Goal: Find specific page/section: Find specific page/section

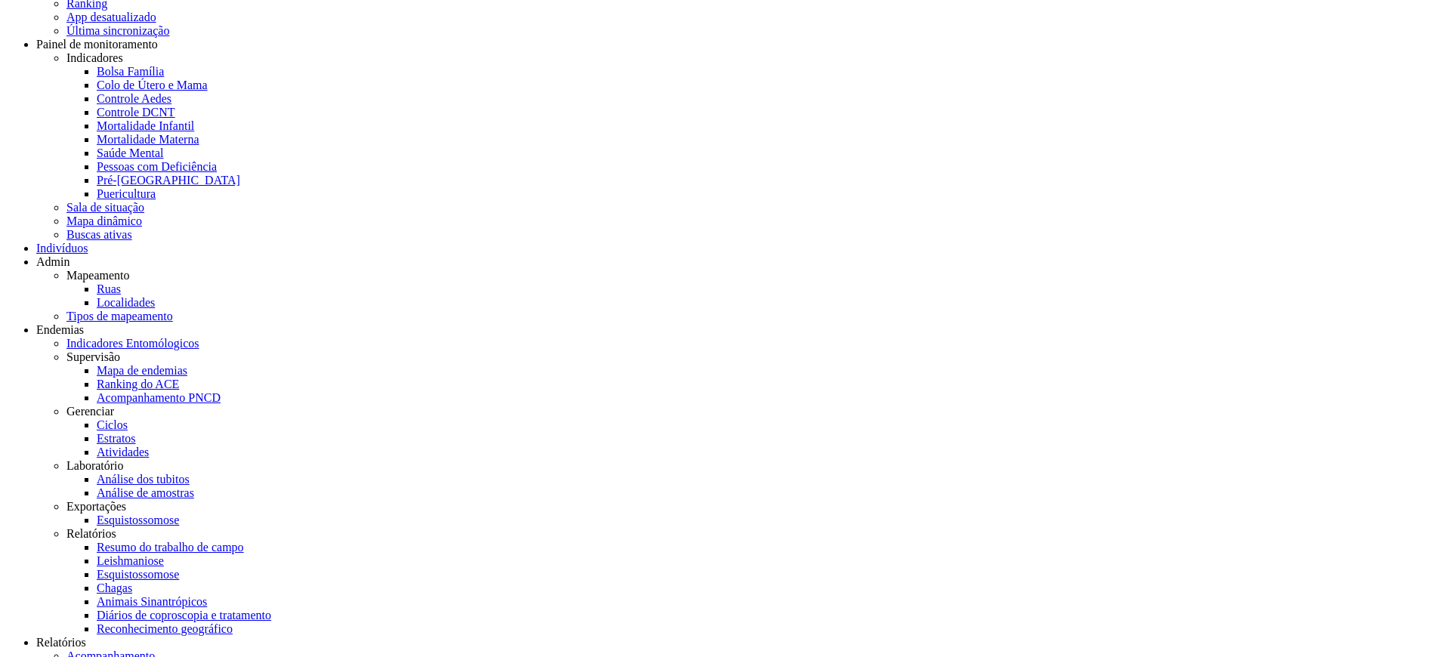
scroll to position [181, 0]
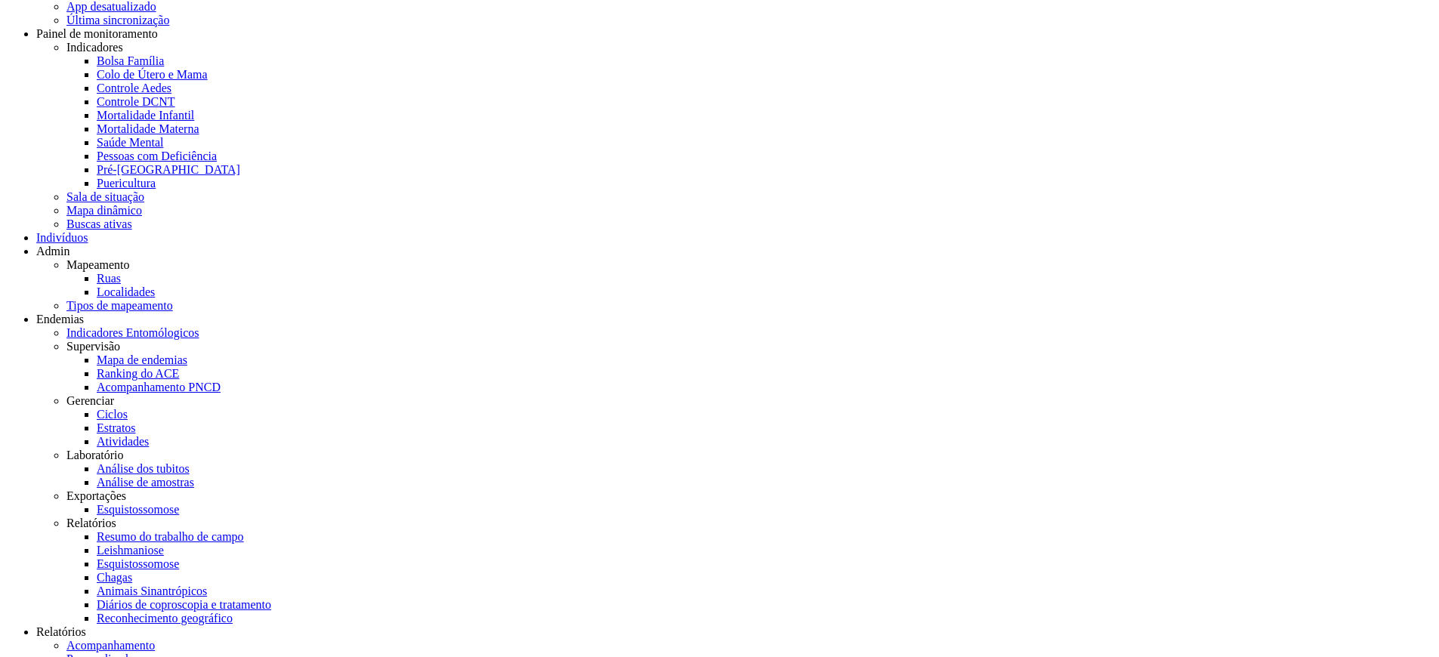
scroll to position [84, 0]
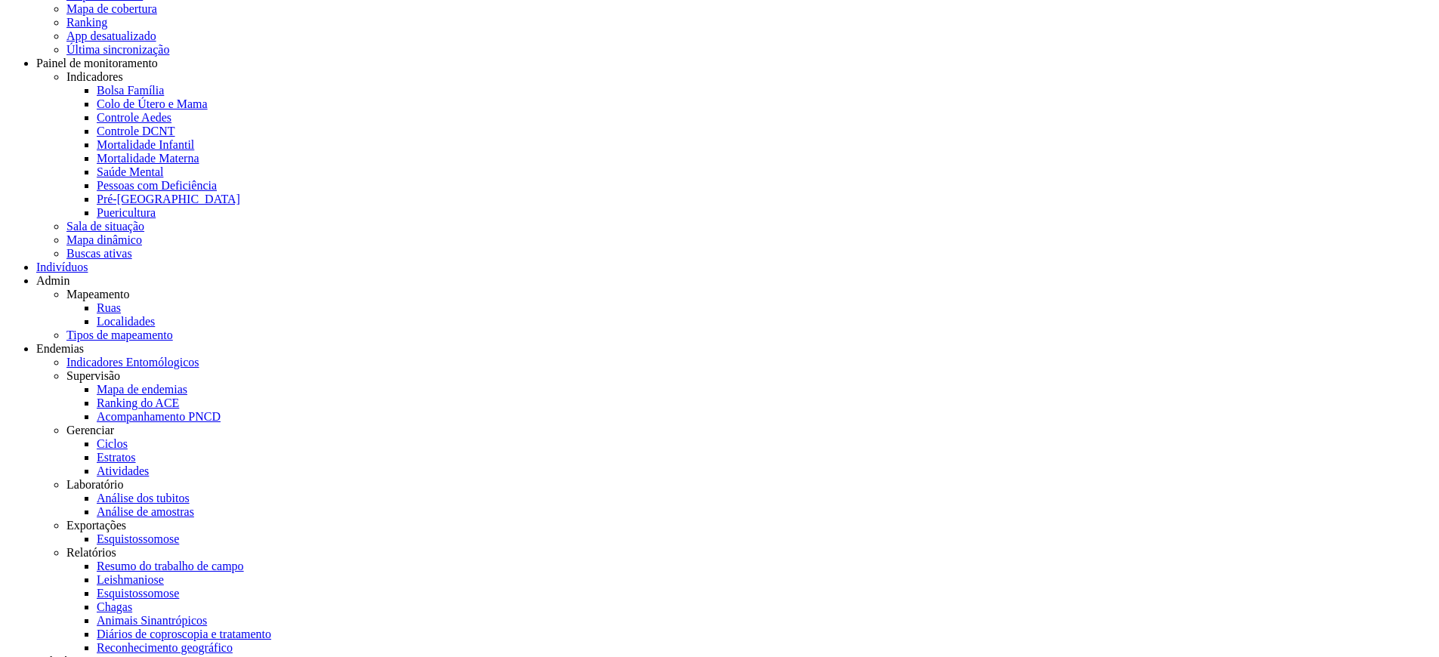
drag, startPoint x: 388, startPoint y: 319, endPoint x: 364, endPoint y: 310, distance: 25.1
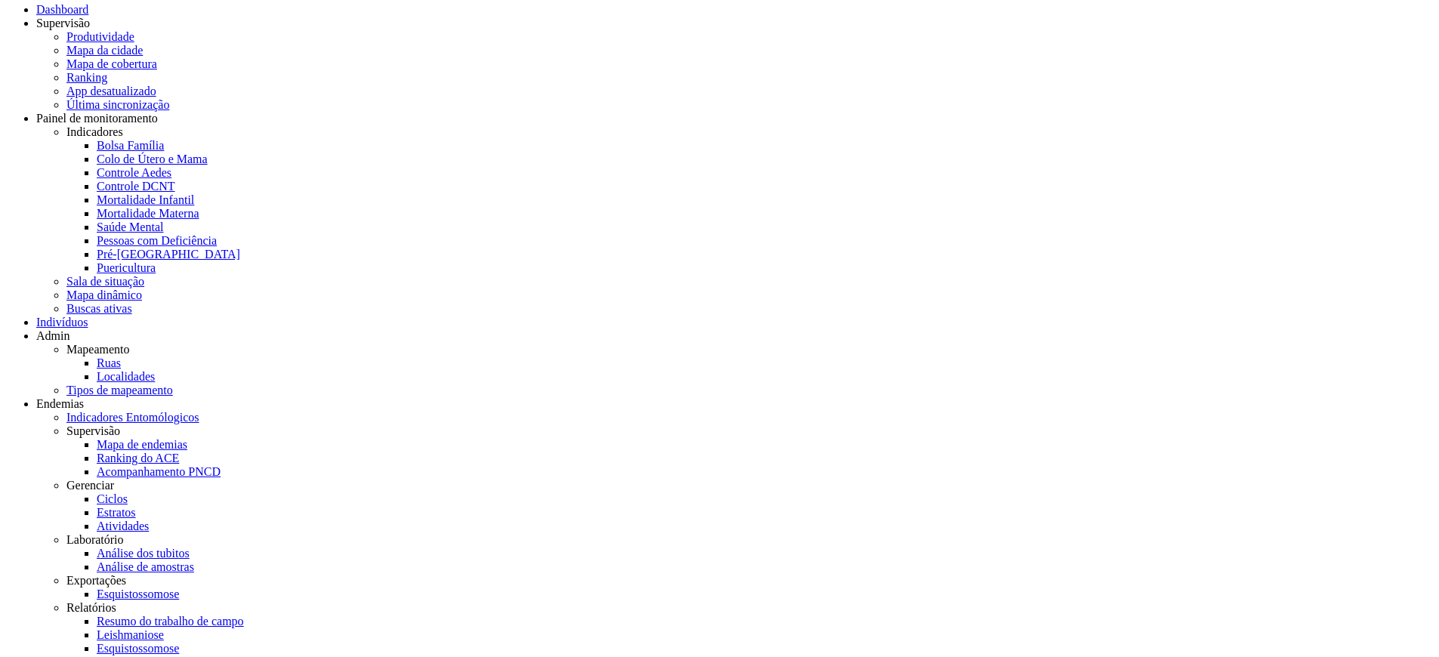
scroll to position [0, 0]
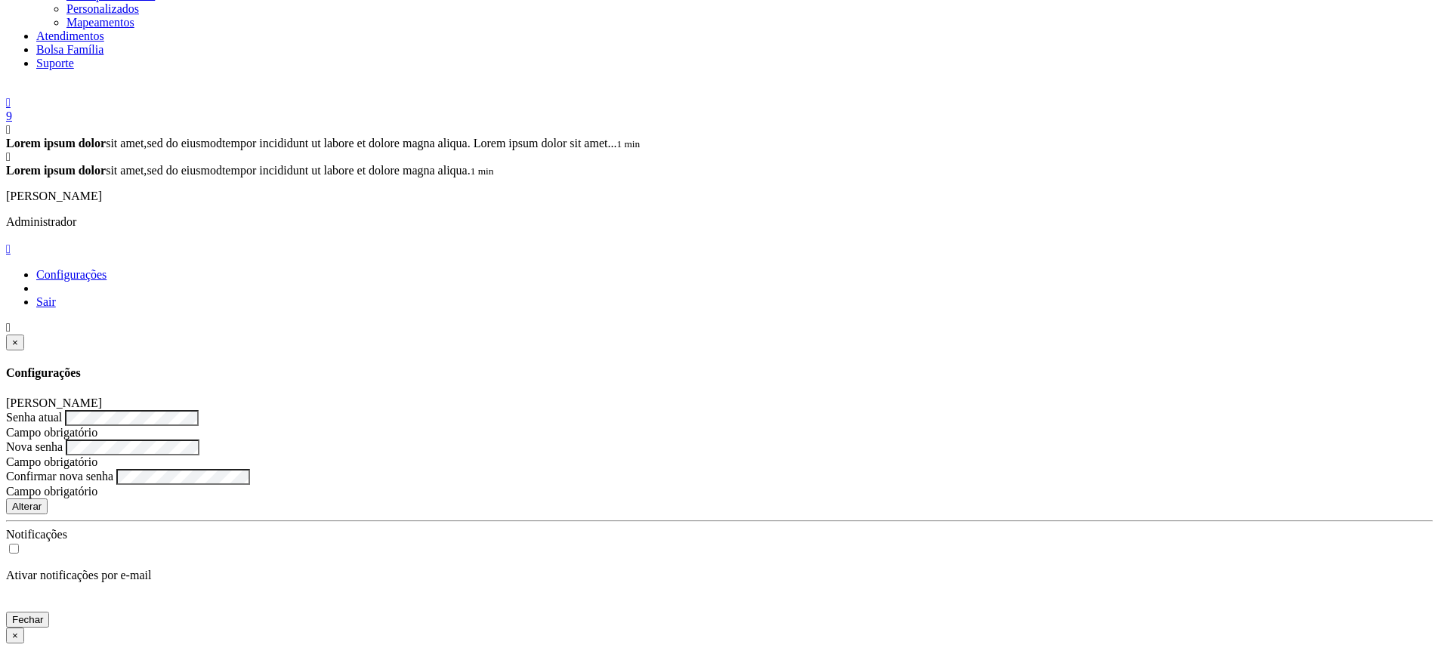
scroll to position [771, 0]
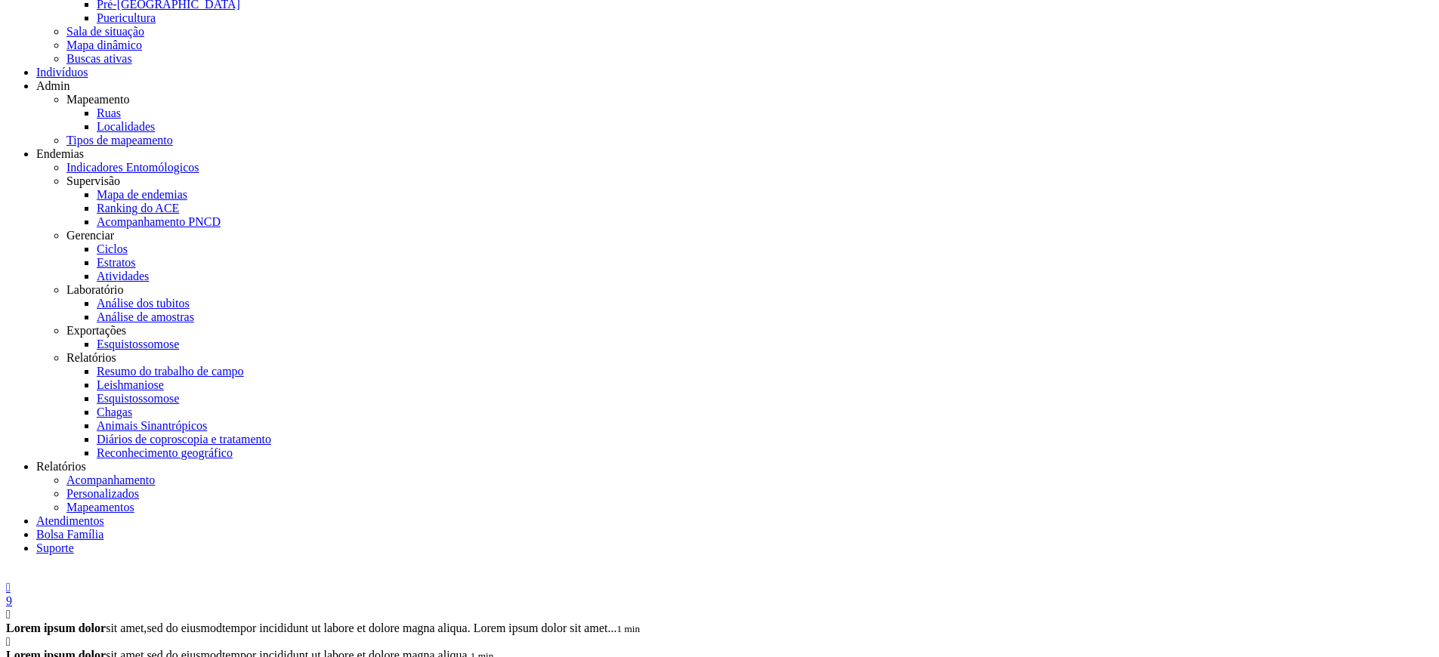
scroll to position [453, 0]
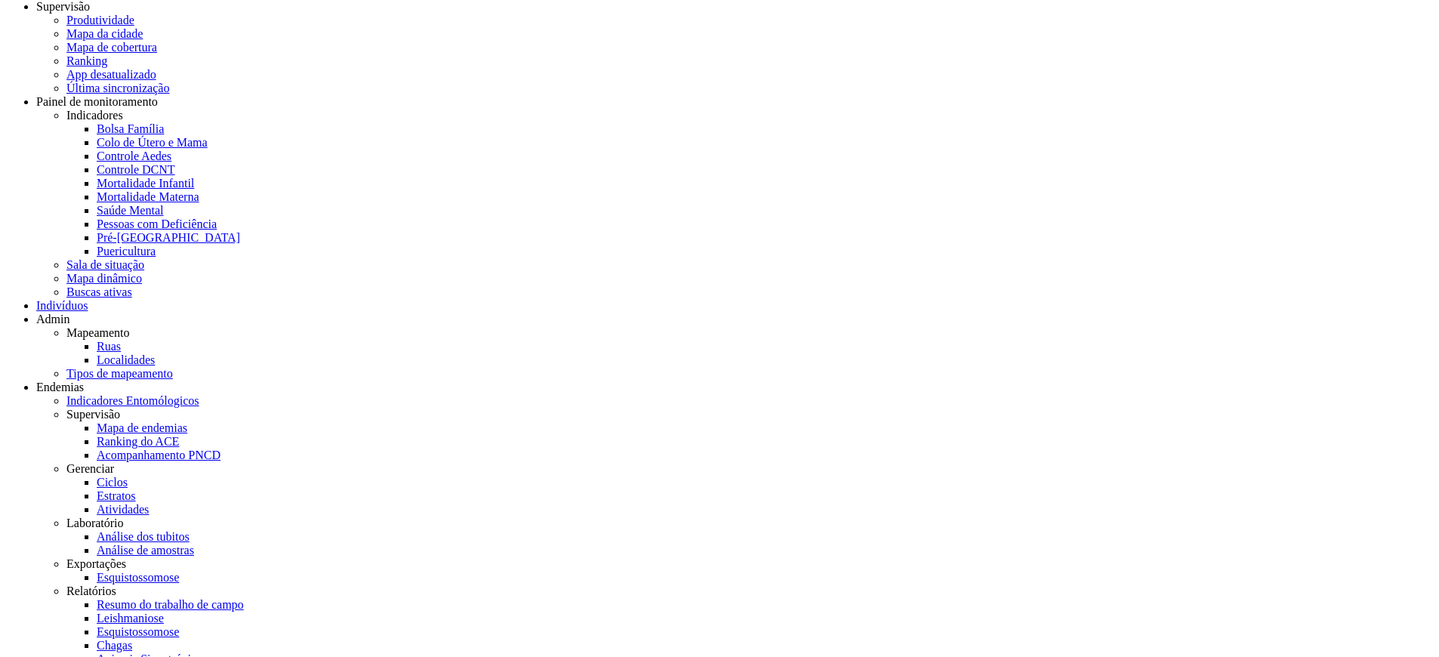
scroll to position [45, 0]
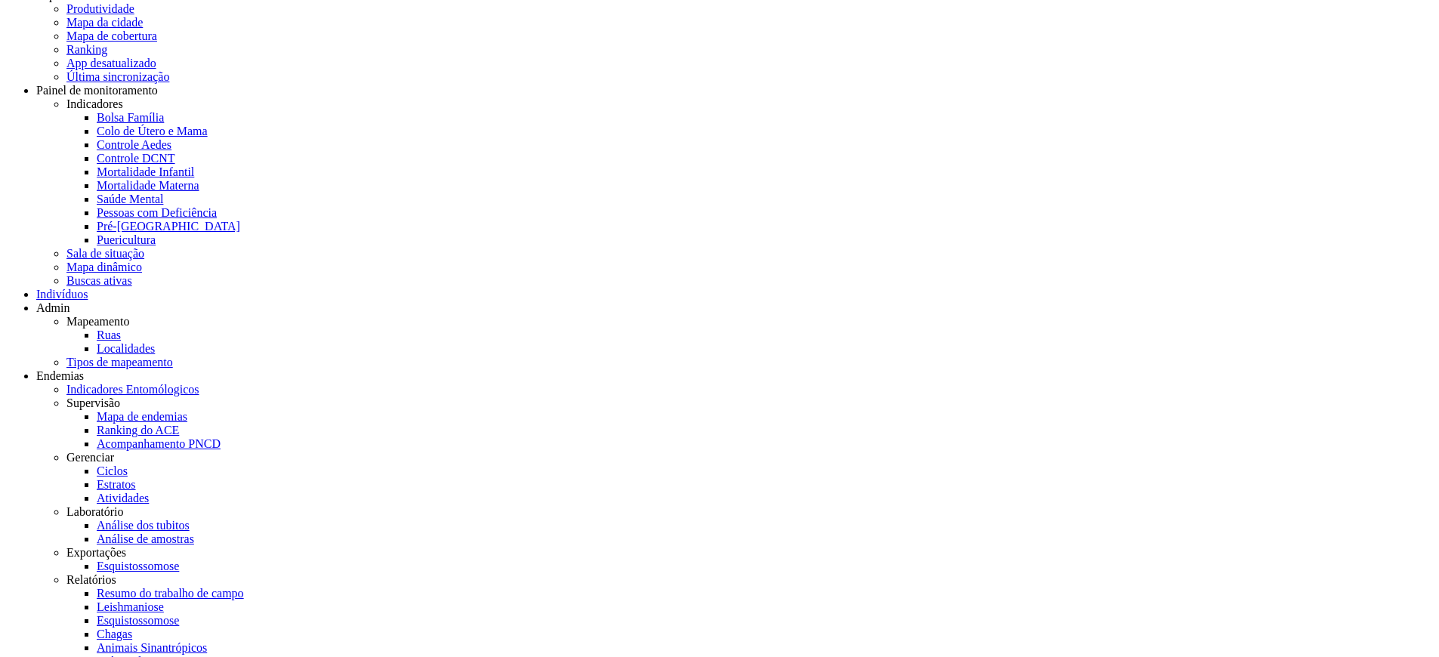
scroll to position [91, 0]
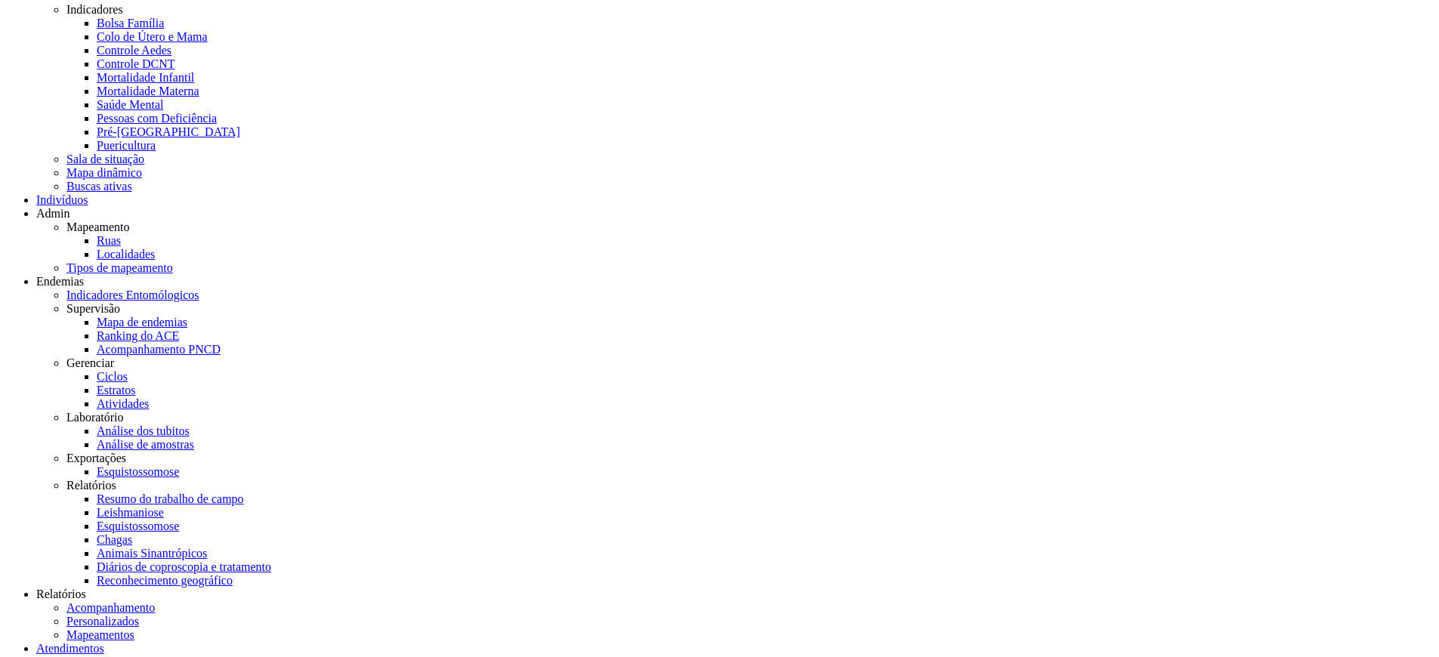
scroll to position [30, 0]
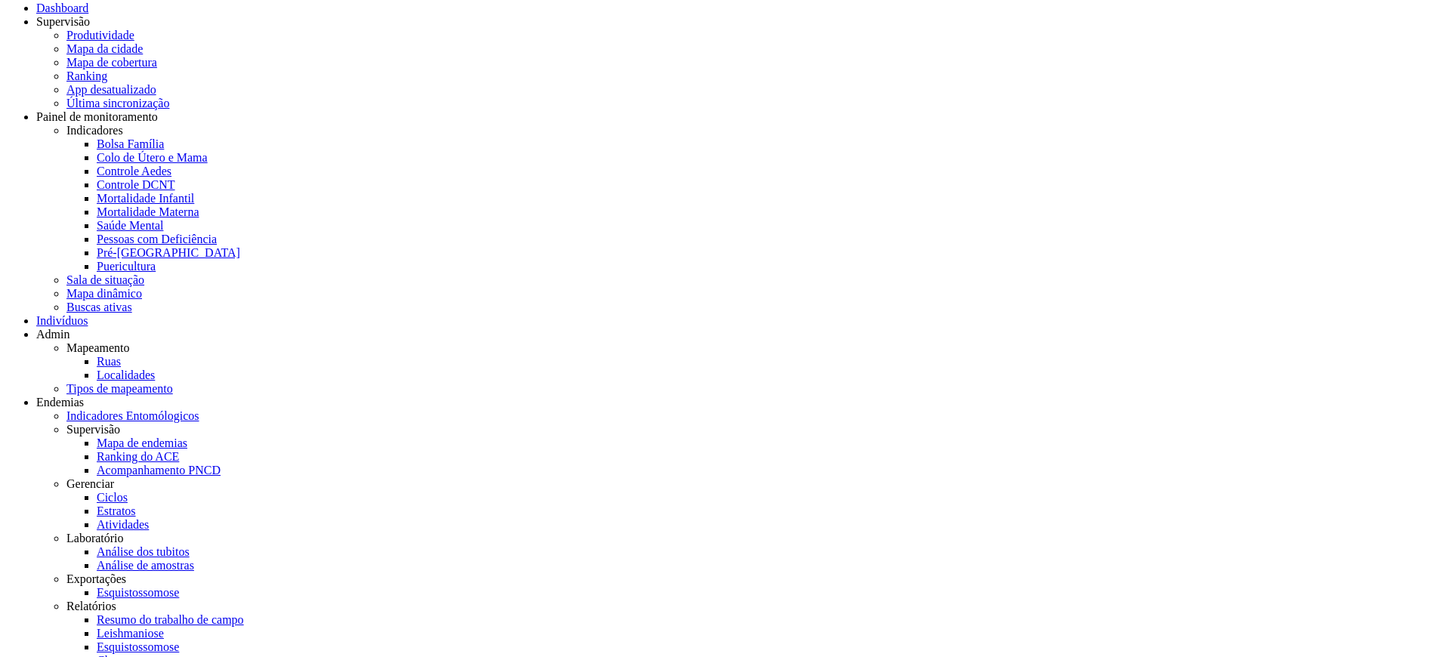
scroll to position [30, 0]
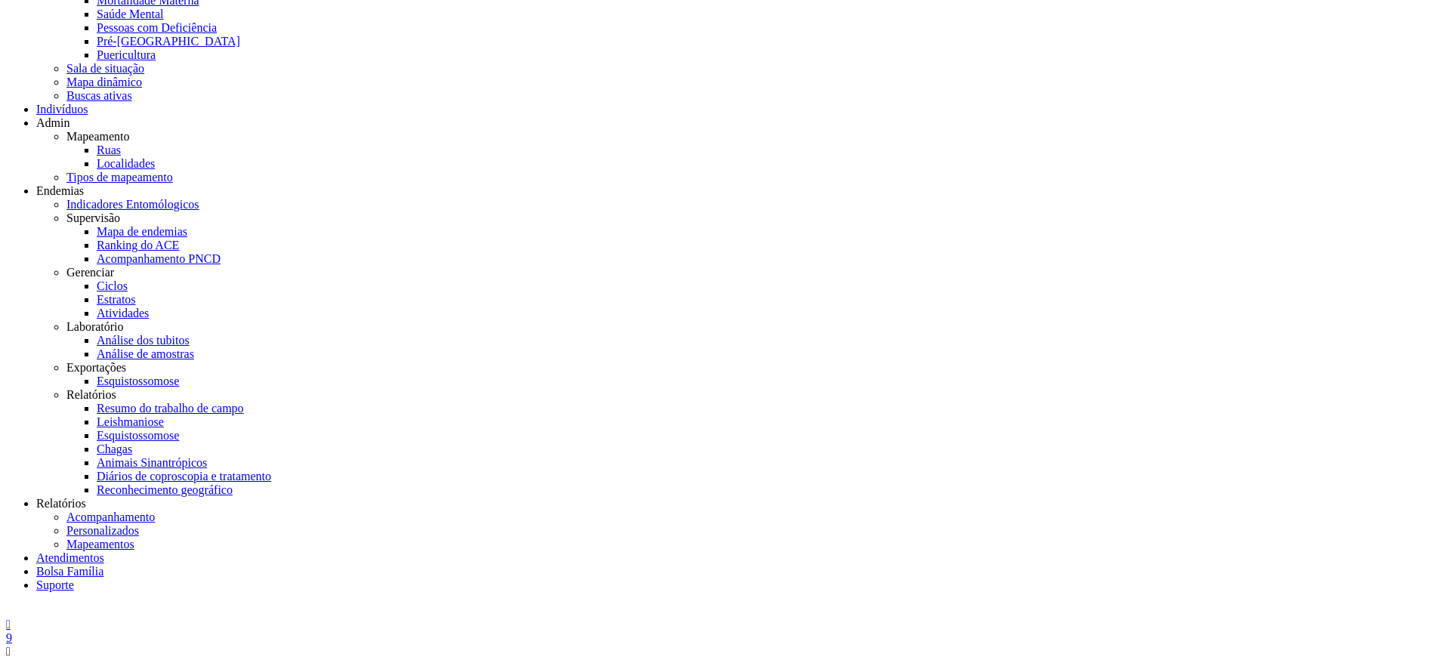
scroll to position [212, 0]
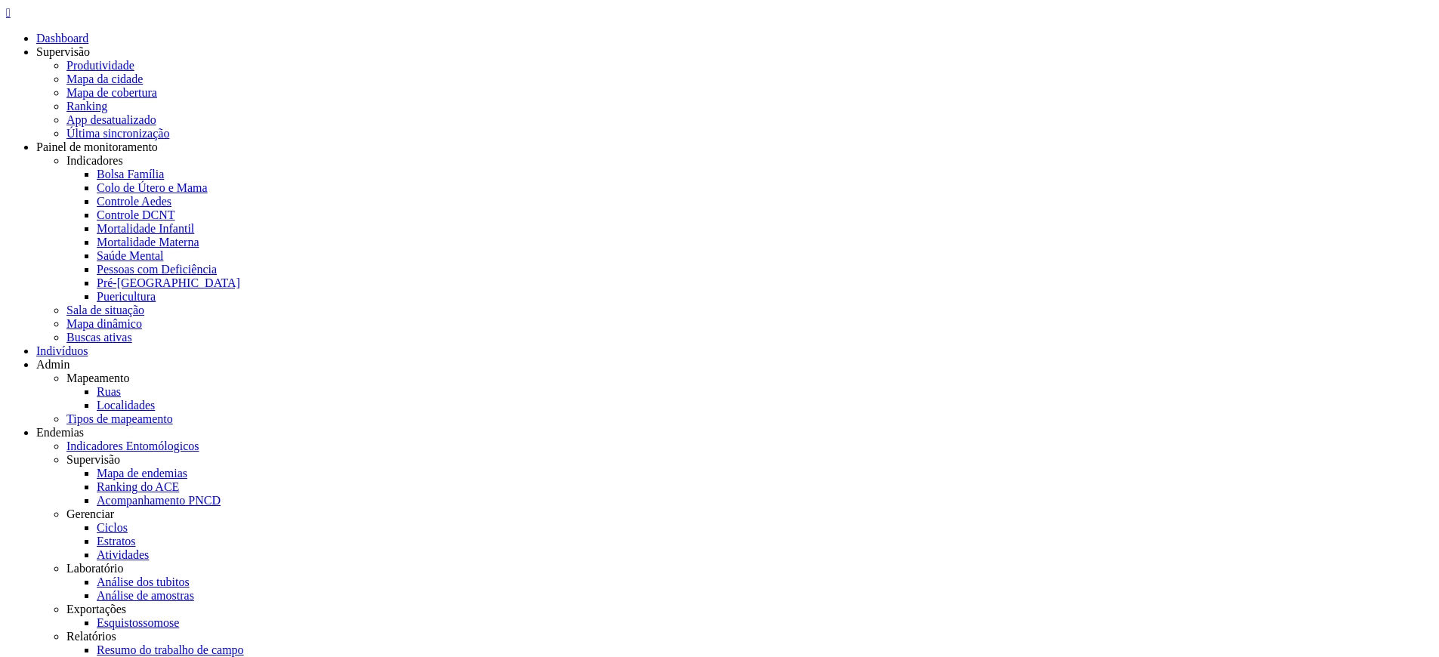
scroll to position [45, 0]
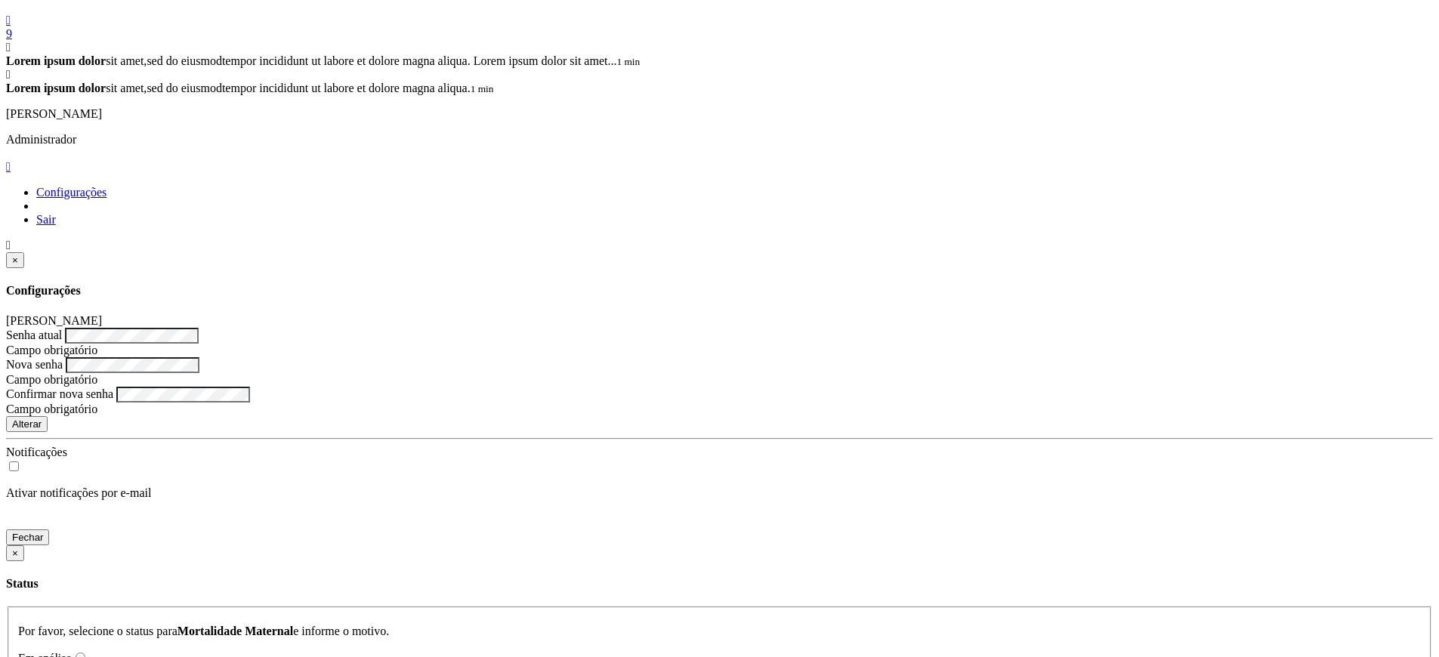
scroll to position [212, 0]
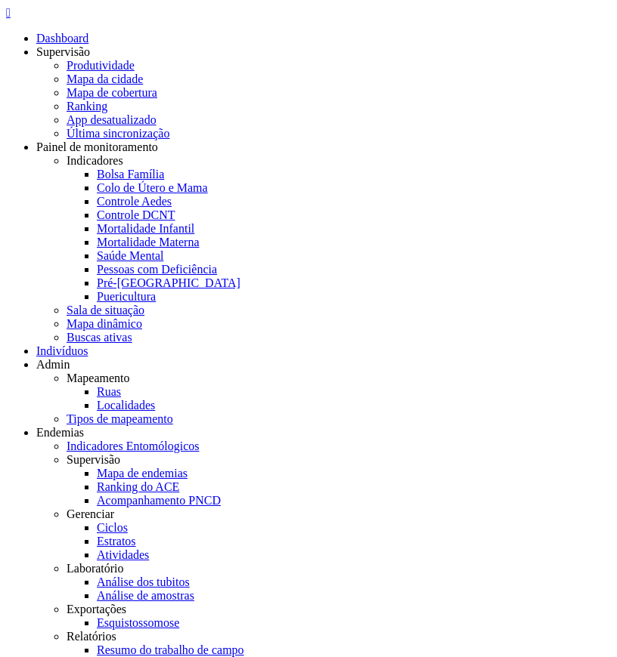
copy legend "Microarea"
